Goal: Check status: Verify the current state of an ongoing process or item

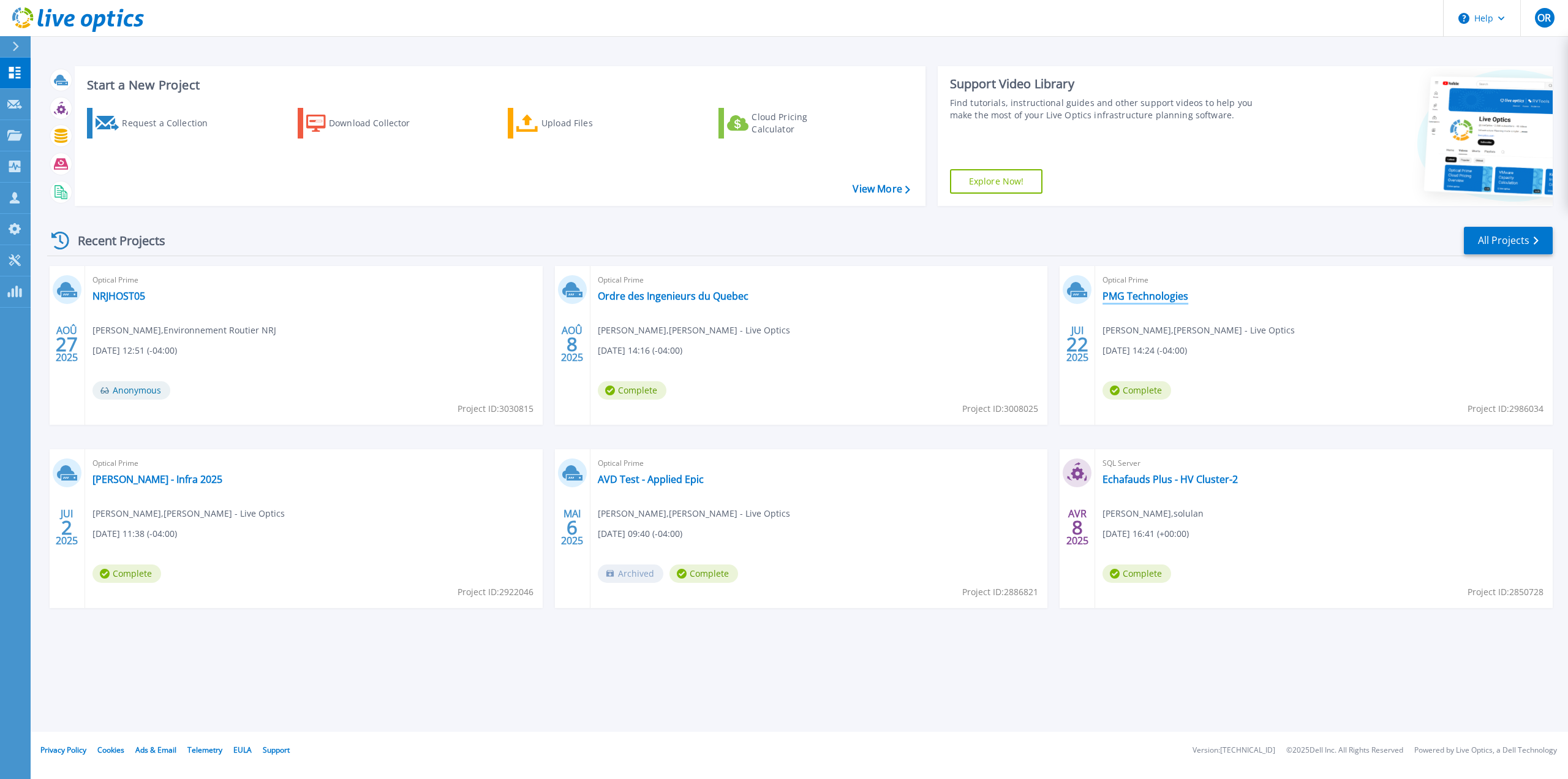
click at [1157, 298] on link "PMG Technologies" at bounding box center [1145, 296] width 86 height 12
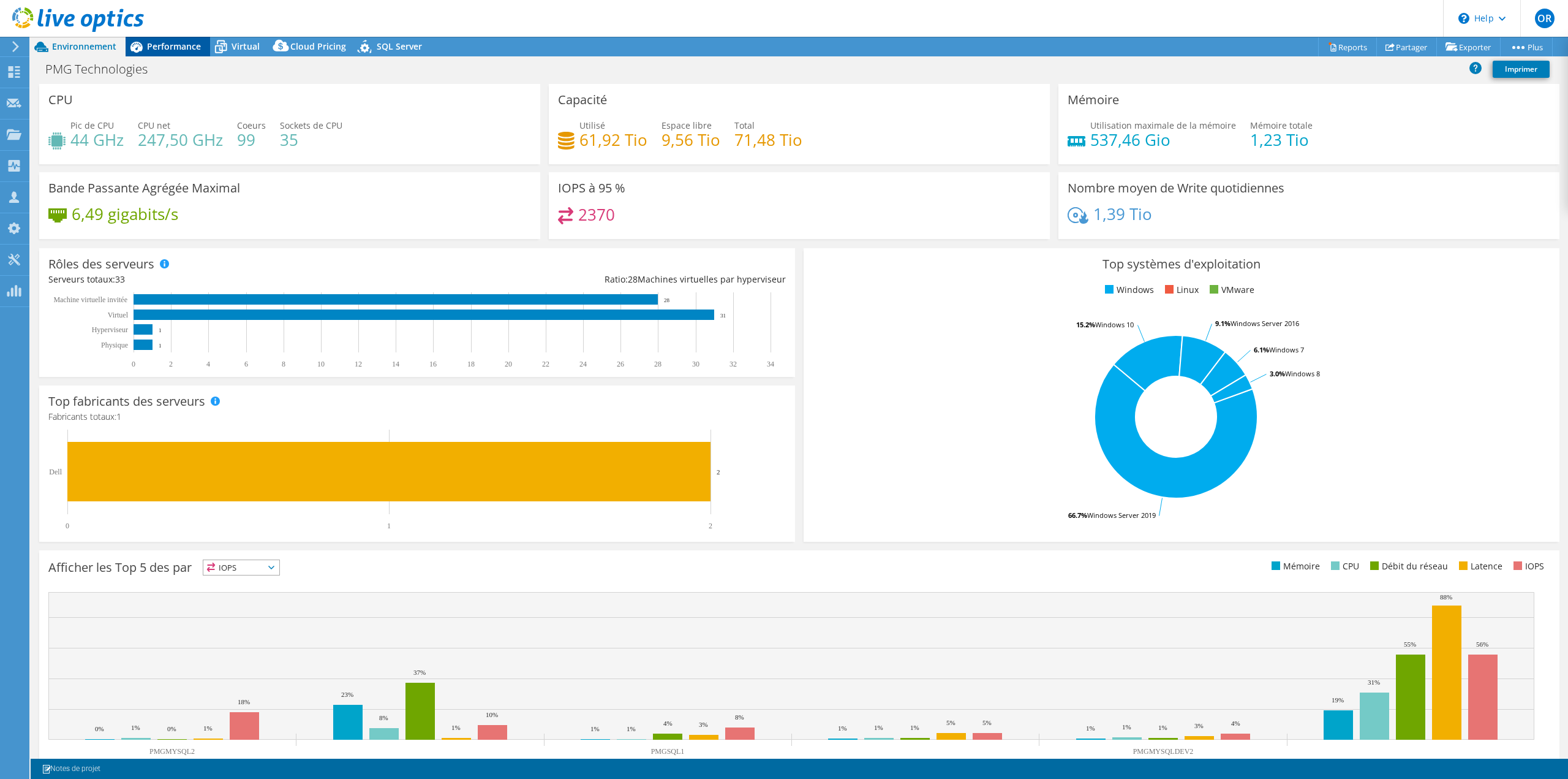
click at [178, 41] on span "Performance" at bounding box center [174, 46] width 54 height 12
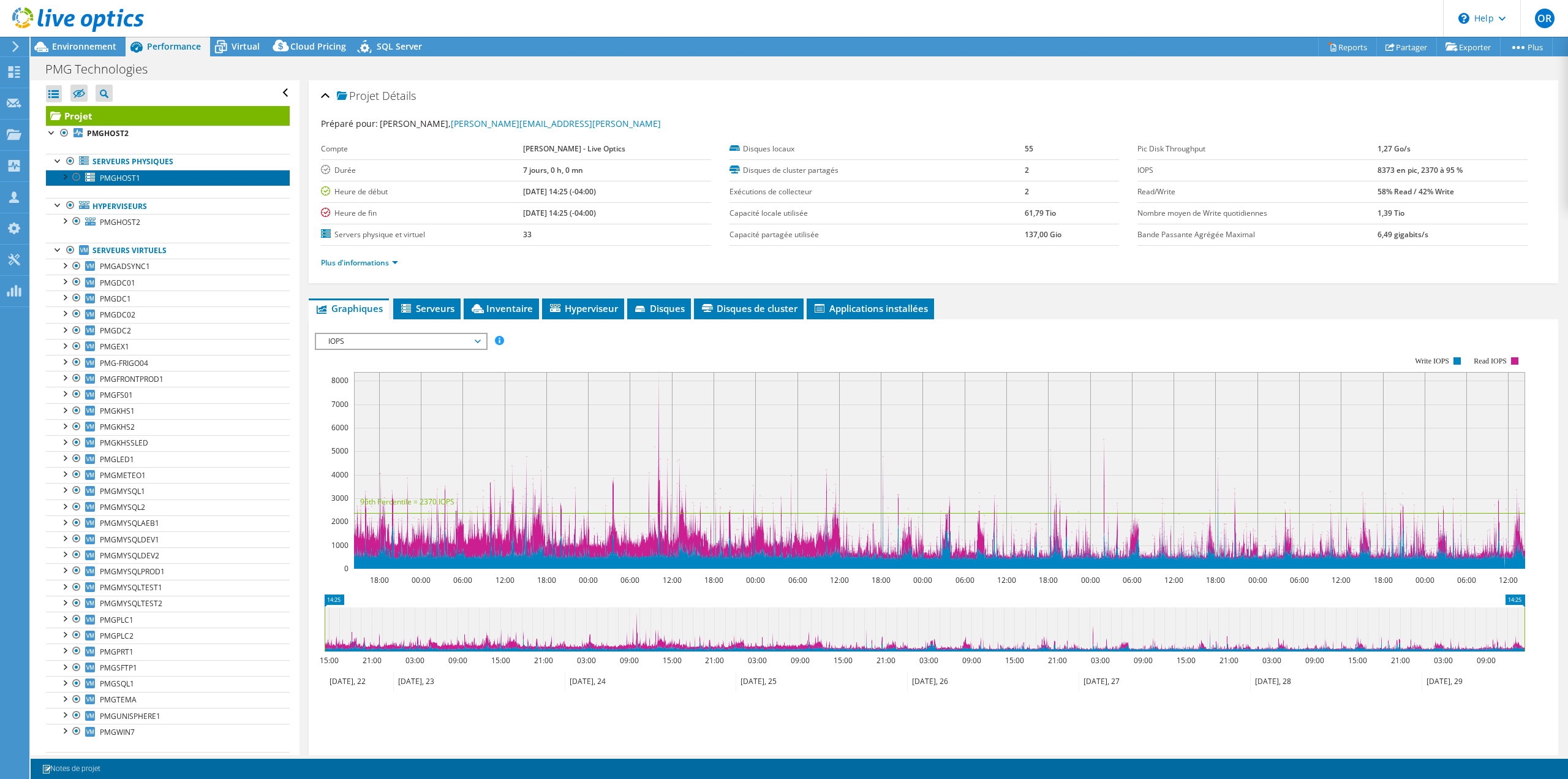
click at [124, 174] on span "PMGHOST1" at bounding box center [120, 178] width 40 height 10
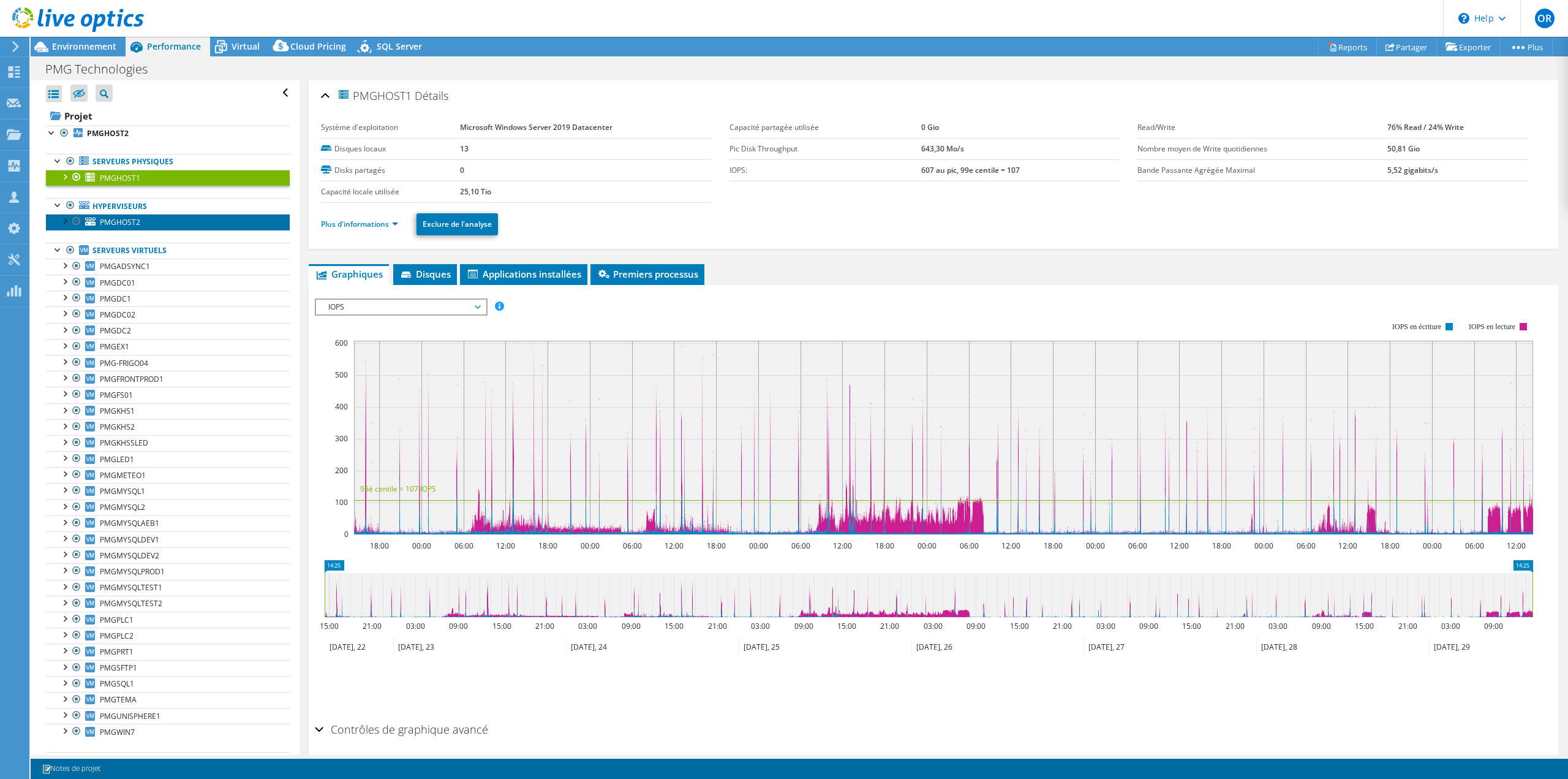
click at [118, 221] on span "PMGHOST2" at bounding box center [120, 222] width 40 height 10
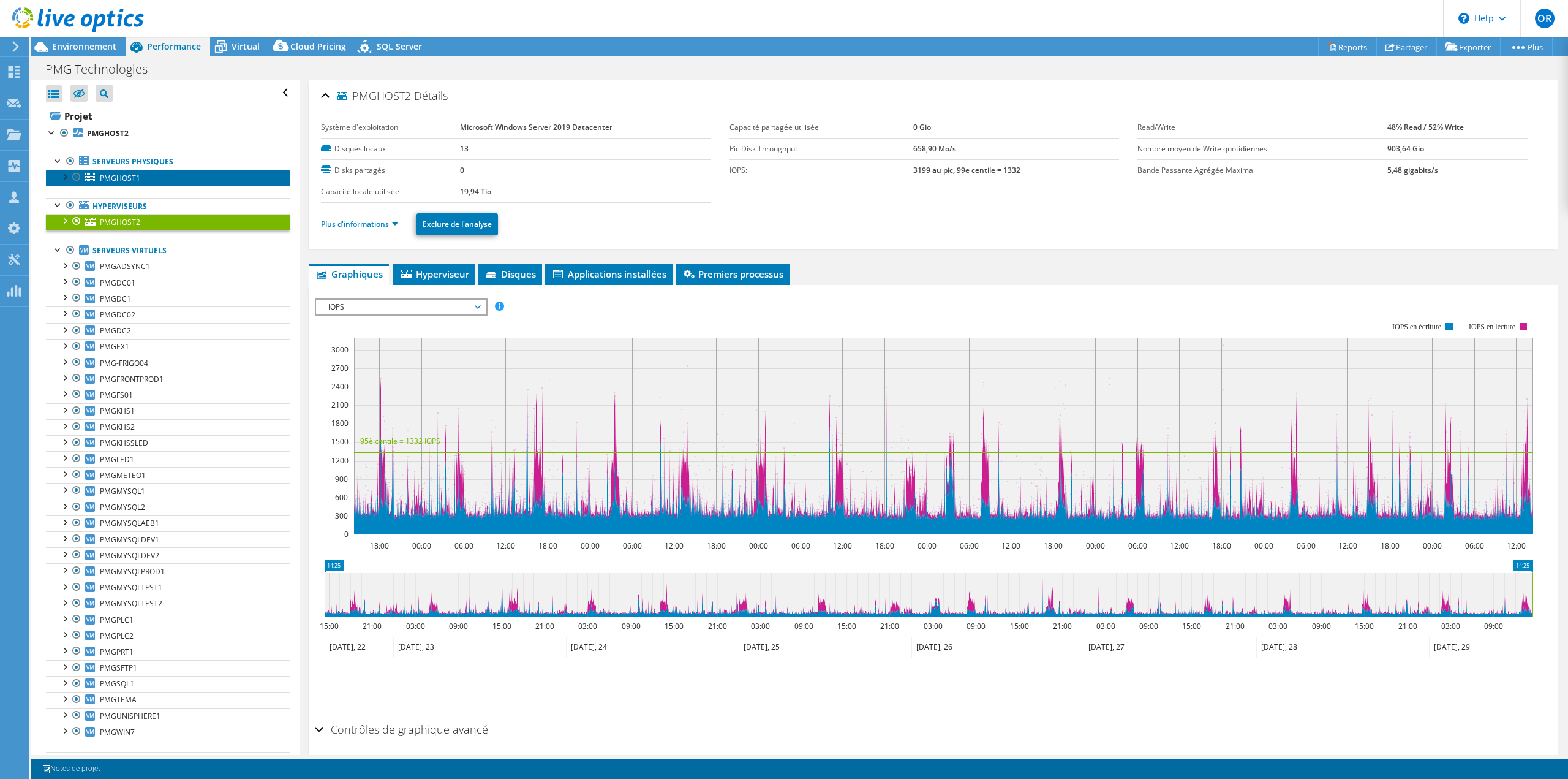
click at [128, 175] on span "PMGHOST1" at bounding box center [120, 178] width 40 height 10
